Goal: Navigation & Orientation: Find specific page/section

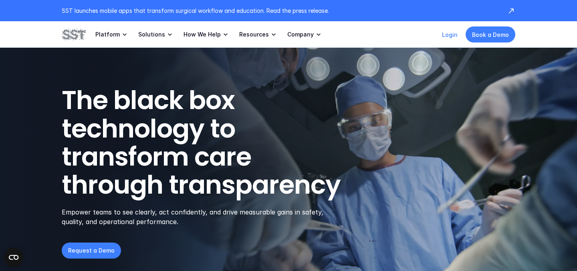
click at [444, 36] on link "Login" at bounding box center [450, 34] width 16 height 7
click at [451, 36] on link "Login" at bounding box center [450, 34] width 16 height 7
click at [450, 34] on link "Login" at bounding box center [450, 34] width 16 height 7
click at [509, 14] on icon at bounding box center [511, 11] width 8 height 8
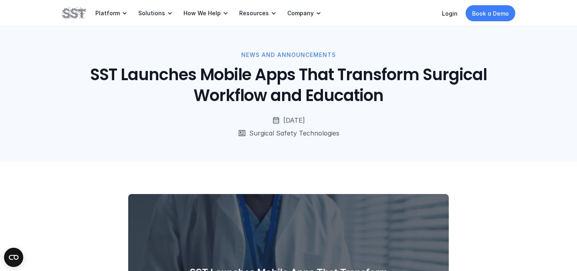
click at [453, 17] on p "Login" at bounding box center [450, 13] width 16 height 8
click at [452, 15] on link "Login" at bounding box center [450, 13] width 16 height 7
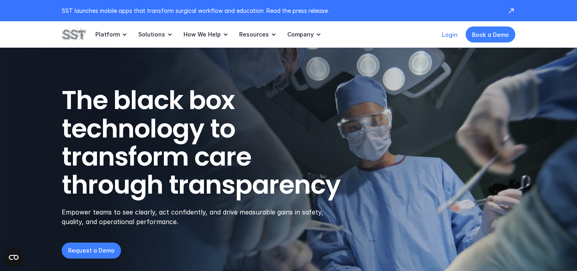
click at [453, 37] on link "Login" at bounding box center [450, 34] width 16 height 7
click at [450, 36] on link "Login" at bounding box center [450, 34] width 16 height 7
click at [454, 36] on link "Login" at bounding box center [450, 34] width 16 height 7
